Goal: Use online tool/utility: Utilize a website feature to perform a specific function

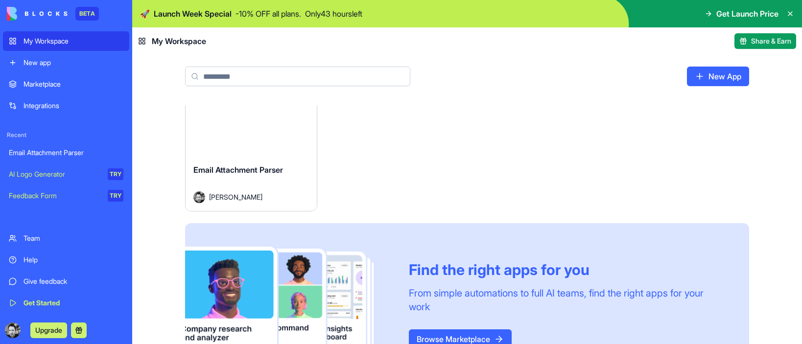
scroll to position [34, 0]
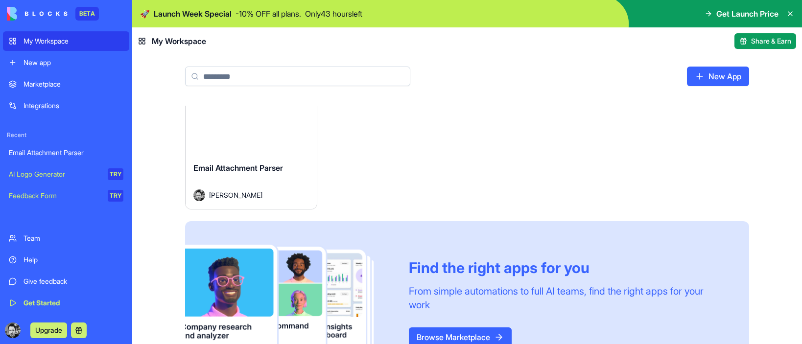
click at [265, 136] on div "Launch" at bounding box center [251, 113] width 131 height 82
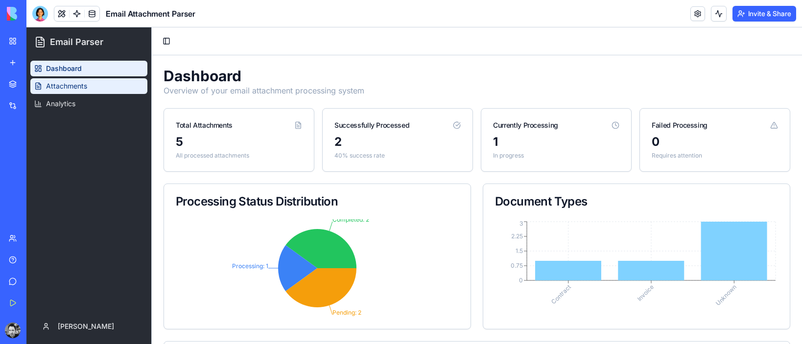
click at [74, 87] on span "Attachments" at bounding box center [66, 86] width 41 height 10
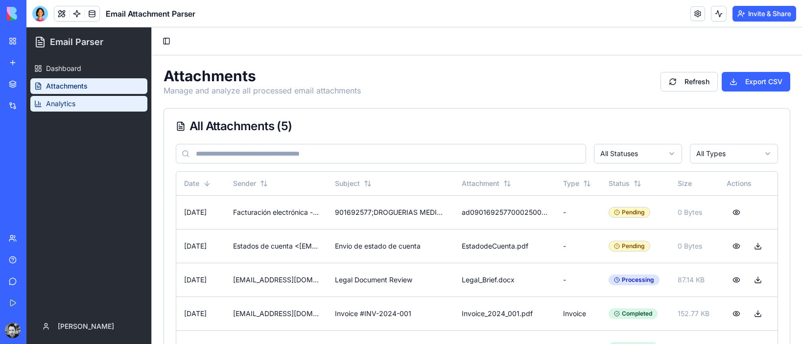
click at [69, 101] on span "Analytics" at bounding box center [60, 104] width 29 height 10
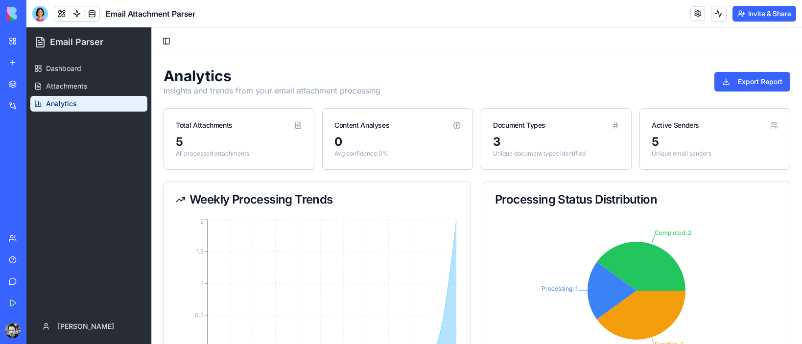
click at [658, 134] on div "5" at bounding box center [715, 142] width 126 height 16
click at [70, 67] on span "Dashboard" at bounding box center [63, 69] width 35 height 10
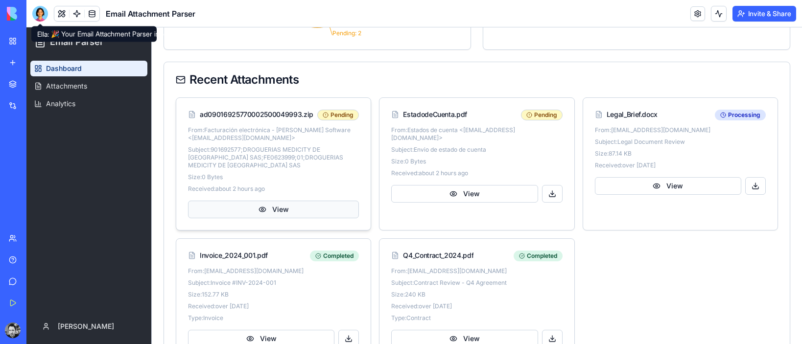
scroll to position [319, 0]
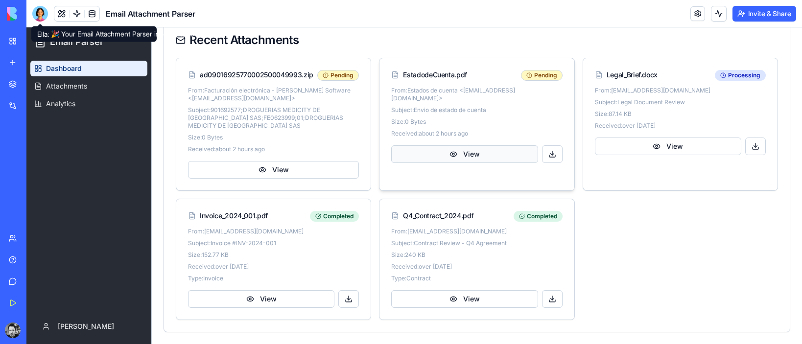
click at [470, 146] on button "View" at bounding box center [464, 154] width 146 height 18
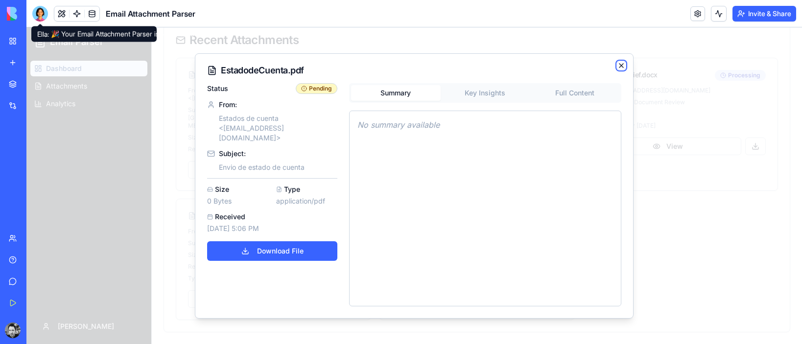
click at [622, 69] on icon "button" at bounding box center [622, 66] width 8 height 8
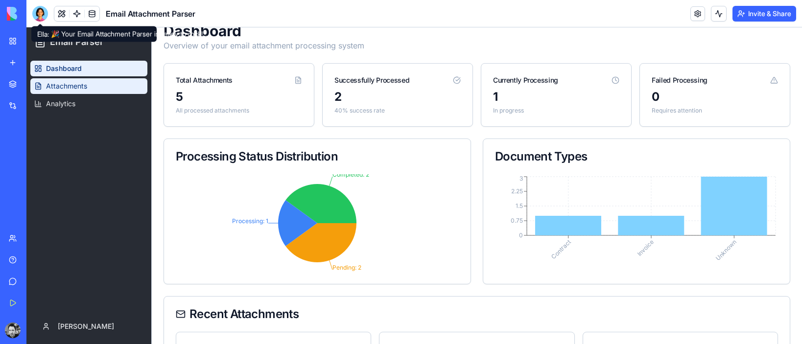
scroll to position [0, 0]
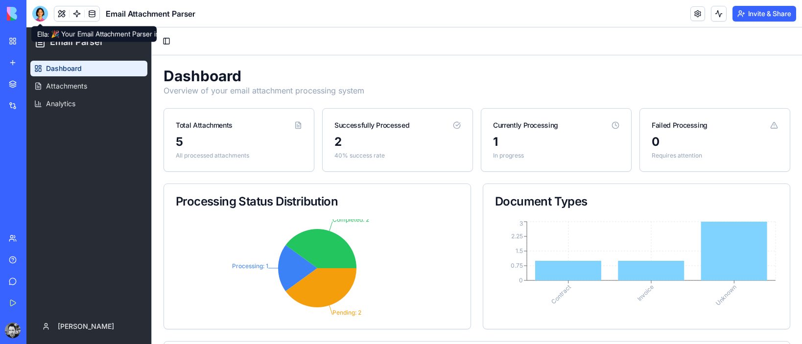
click at [101, 36] on div "[PERSON_NAME]: 🎉 Your Email Attachment Parser is ready to rock! Here are 3 swee…" at bounding box center [93, 34] width 125 height 16
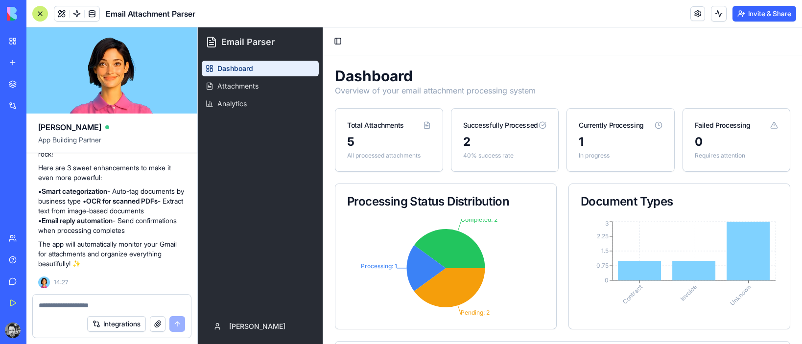
scroll to position [668, 0]
click at [98, 301] on textarea at bounding box center [112, 306] width 146 height 10
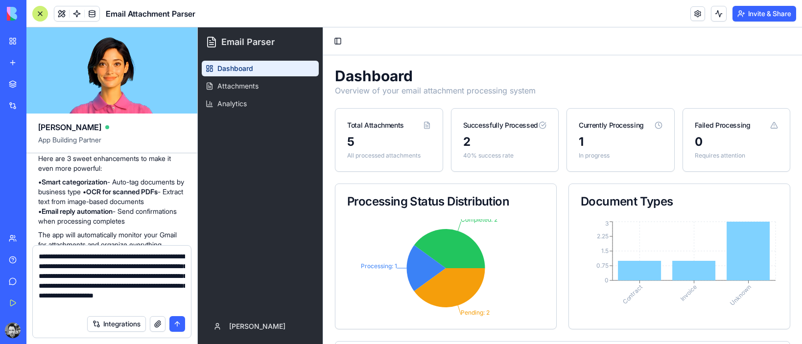
scroll to position [9, 0]
type textarea "**********"
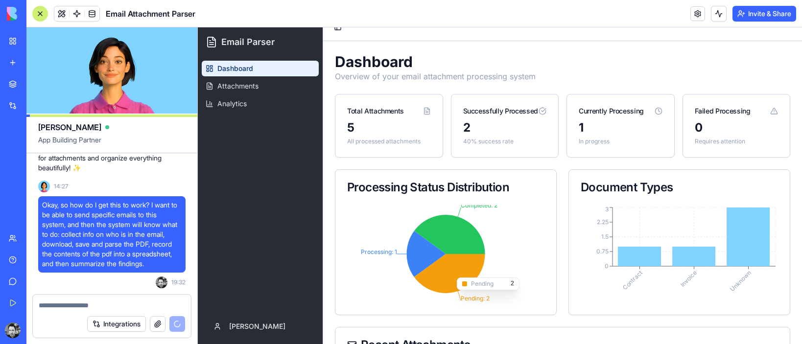
scroll to position [0, 0]
